Goal: Task Accomplishment & Management: Manage account settings

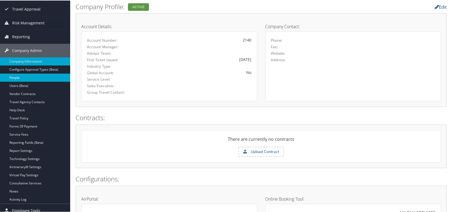
scroll to position [49, 0]
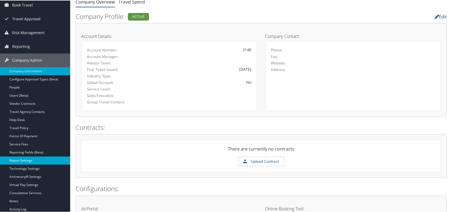
click at [18, 161] on link "Report Settings" at bounding box center [35, 160] width 70 height 8
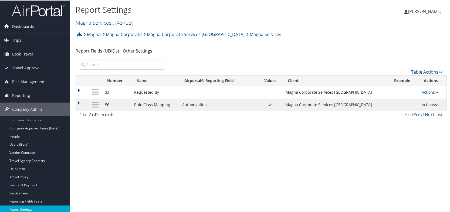
click at [99, 22] on link "Magna Services , [ 43723 ]" at bounding box center [105, 21] width 58 height 7
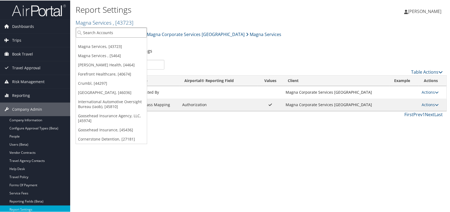
click at [94, 33] on input "search" at bounding box center [111, 32] width 71 height 10
type input "usa"
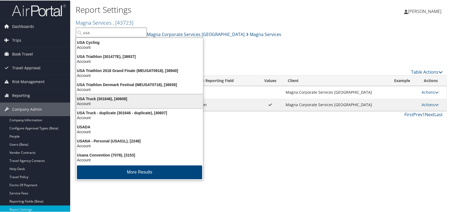
click at [95, 99] on div "USA Truck (301646), [40608]" at bounding box center [139, 98] width 133 height 5
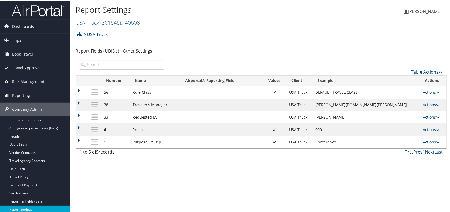
drag, startPoint x: 433, startPoint y: 130, endPoint x: 408, endPoint y: 132, distance: 24.9
click at [436, 130] on icon at bounding box center [438, 129] width 4 height 4
click at [401, 132] on link "Update Report Field Values" at bounding box center [405, 136] width 58 height 9
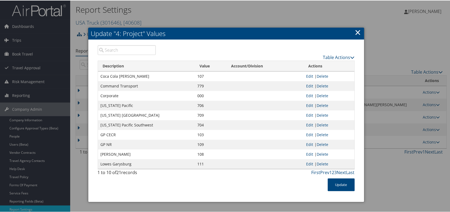
click at [355, 32] on link "×" at bounding box center [358, 31] width 6 height 11
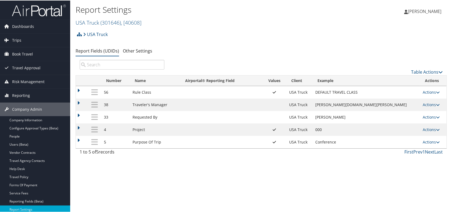
click at [173, 180] on div "Report Settings USA Truck ( 301646 ) , [ 40608 ] Magna Services Magna Services …" at bounding box center [261, 106] width 382 height 212
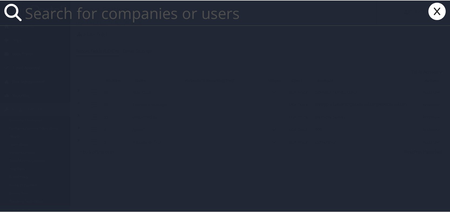
paste input "[EMAIL_ADDRESS][PERSON_NAME][PERSON_NAME][DOMAIN_NAME]"
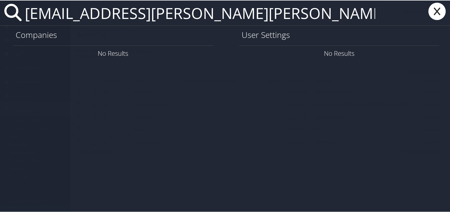
drag, startPoint x: 69, startPoint y: 16, endPoint x: 24, endPoint y: 9, distance: 45.7
click at [24, 9] on input "[EMAIL_ADDRESS][PERSON_NAME][PERSON_NAME][DOMAIN_NAME]" at bounding box center [200, 12] width 355 height 25
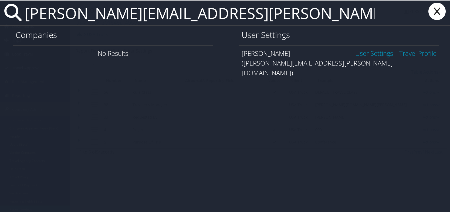
type input "[PERSON_NAME][EMAIL_ADDRESS][PERSON_NAME][DOMAIN_NAME]"
click at [374, 50] on link "User Settings" at bounding box center [375, 52] width 38 height 9
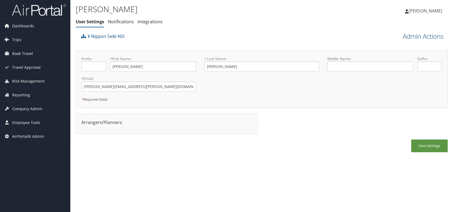
click at [425, 38] on link "Admin Actions" at bounding box center [422, 36] width 41 height 9
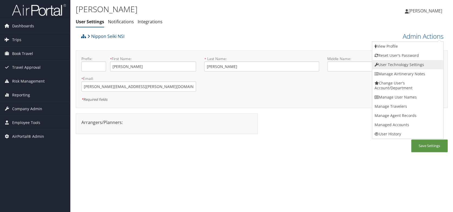
click at [395, 68] on link "User Technology Settings" at bounding box center [407, 64] width 71 height 9
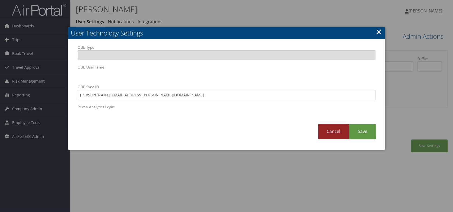
click at [337, 130] on link "Cancel" at bounding box center [333, 131] width 31 height 15
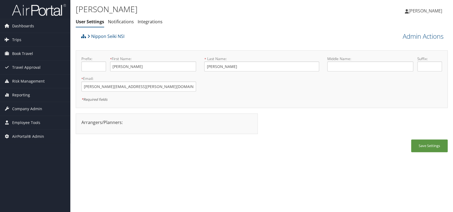
click at [174, 164] on div "Vinu Antony User Settings Notifications Integrations User Settings Notification…" at bounding box center [261, 106] width 382 height 212
click at [39, 106] on span "Company Admin" at bounding box center [27, 109] width 30 height 14
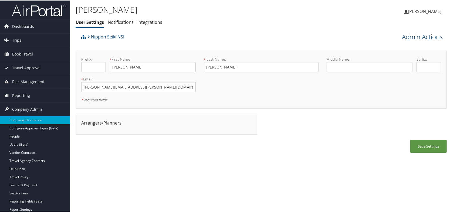
click at [35, 119] on link "Company Information" at bounding box center [35, 119] width 70 height 8
